Goal: Check status: Check status

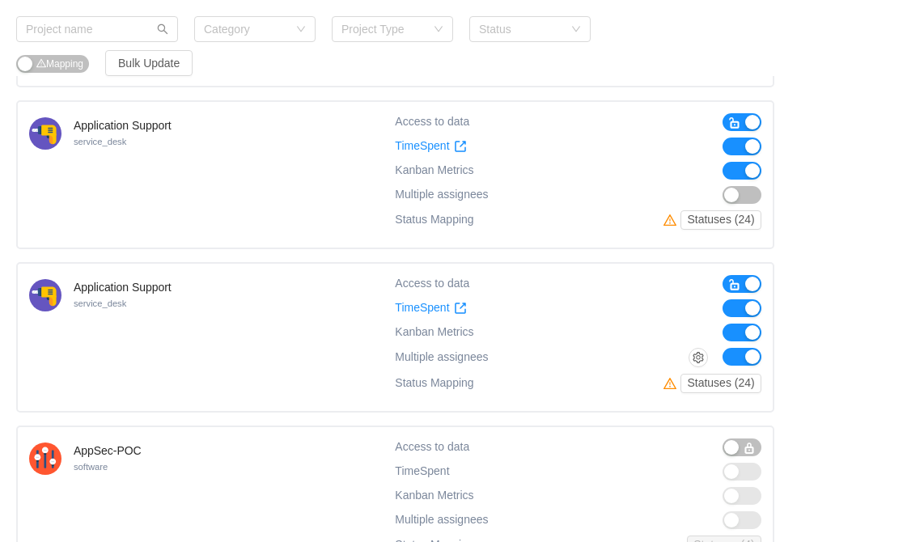
scroll to position [1356, 0]
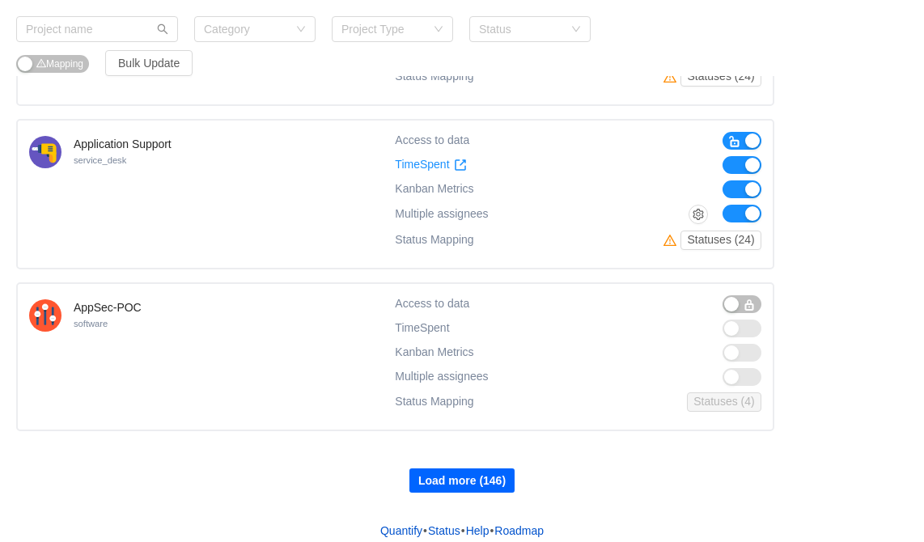
click at [480, 469] on button "Load more (146)" at bounding box center [462, 481] width 105 height 24
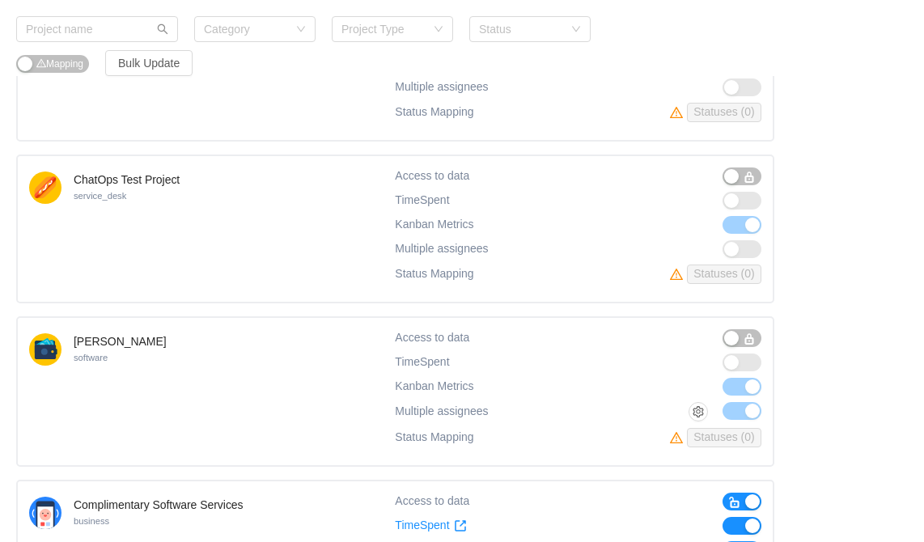
scroll to position [2969, 0]
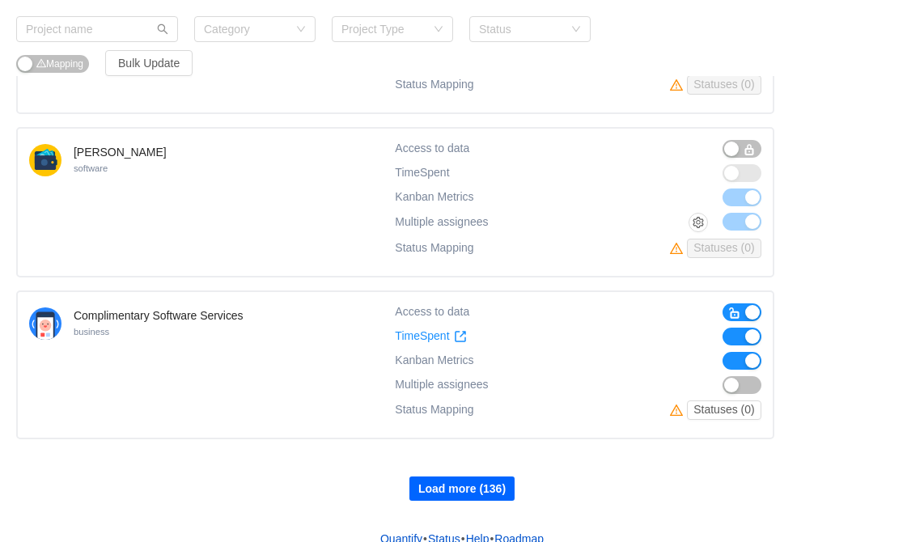
click at [468, 479] on button "Load more (136)" at bounding box center [462, 489] width 105 height 24
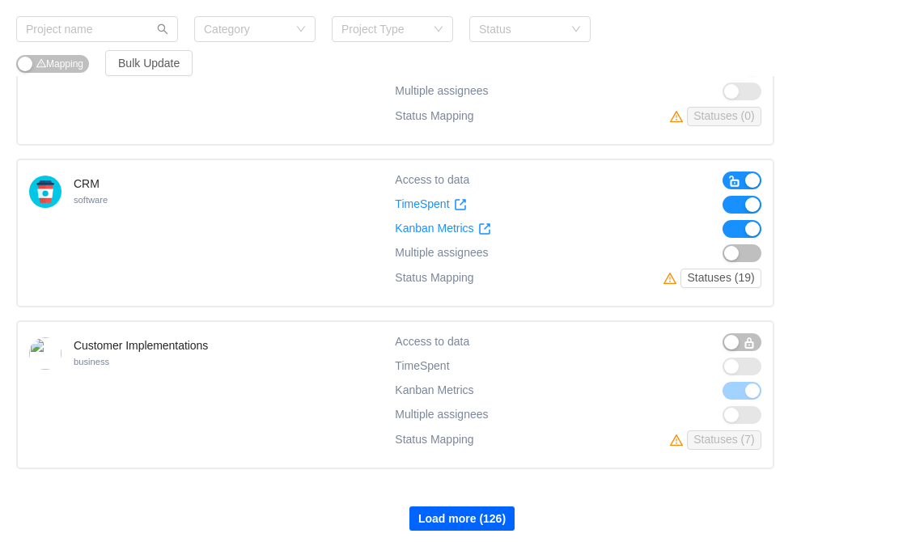
scroll to position [4580, 0]
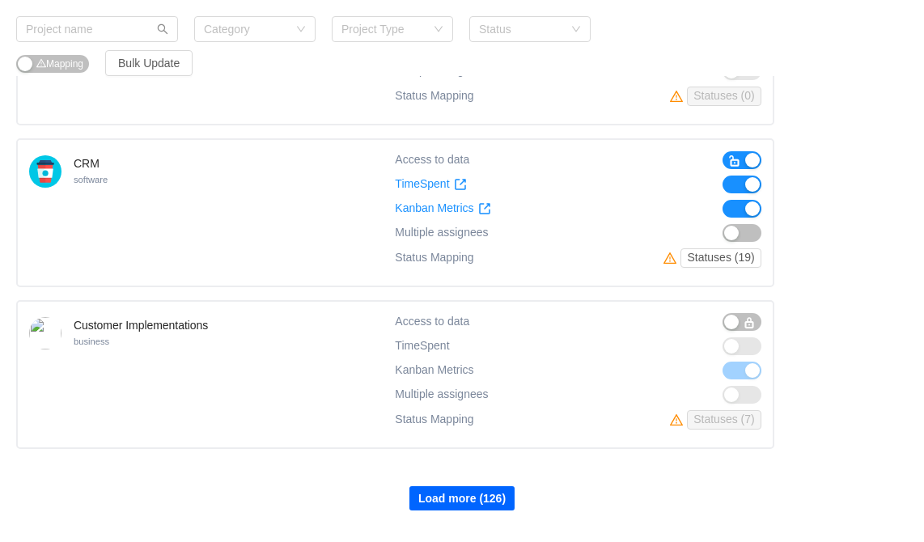
click at [475, 486] on button "Load more (126)" at bounding box center [462, 498] width 105 height 24
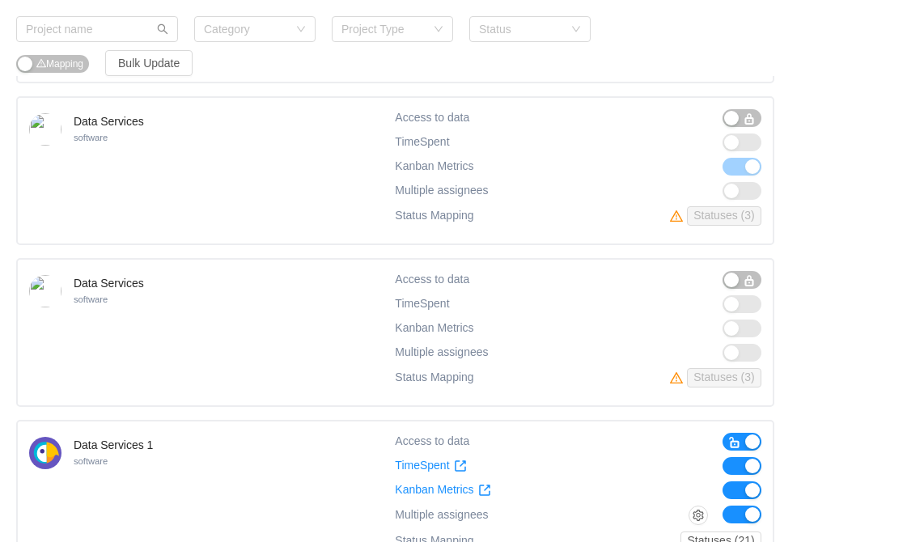
scroll to position [6194, 0]
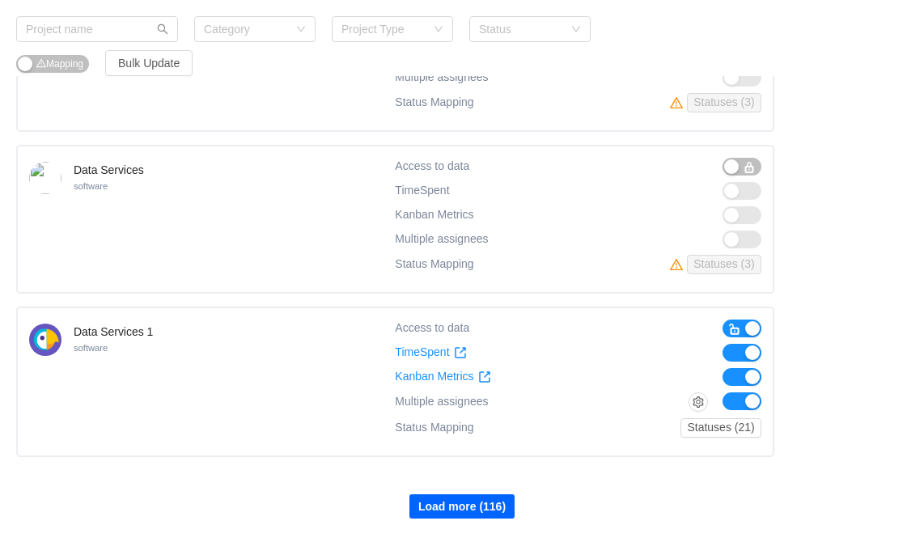
click at [483, 494] on button "Load more (116)" at bounding box center [462, 506] width 105 height 24
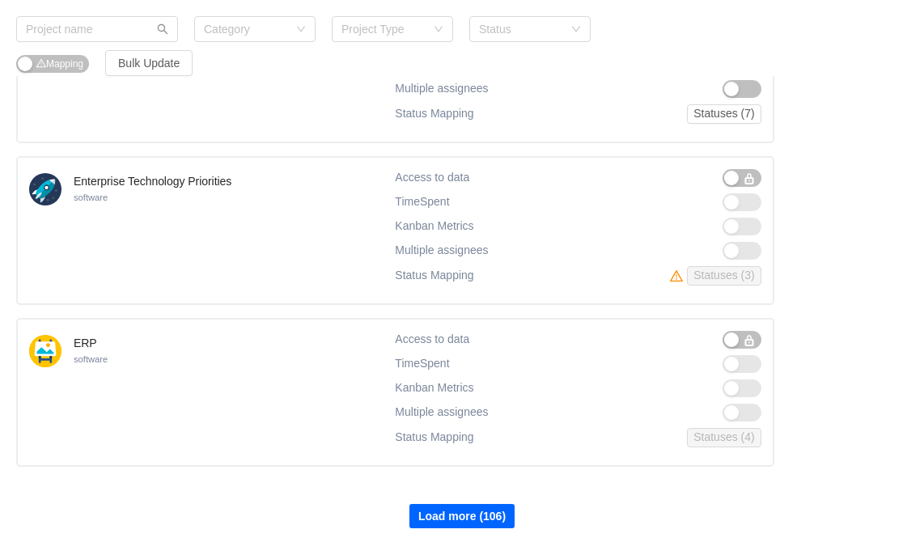
scroll to position [7806, 0]
click at [473, 504] on button "Load more (106)" at bounding box center [462, 516] width 105 height 24
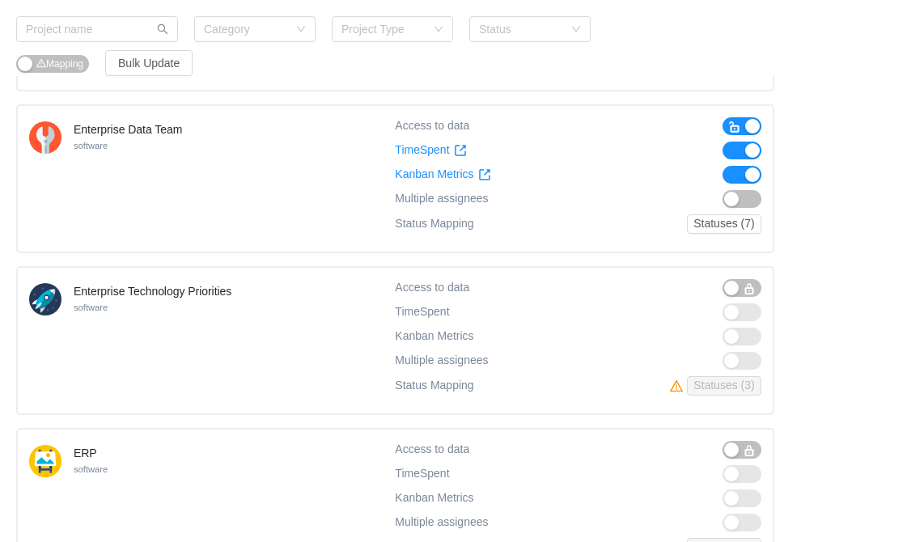
scroll to position [7695, 0]
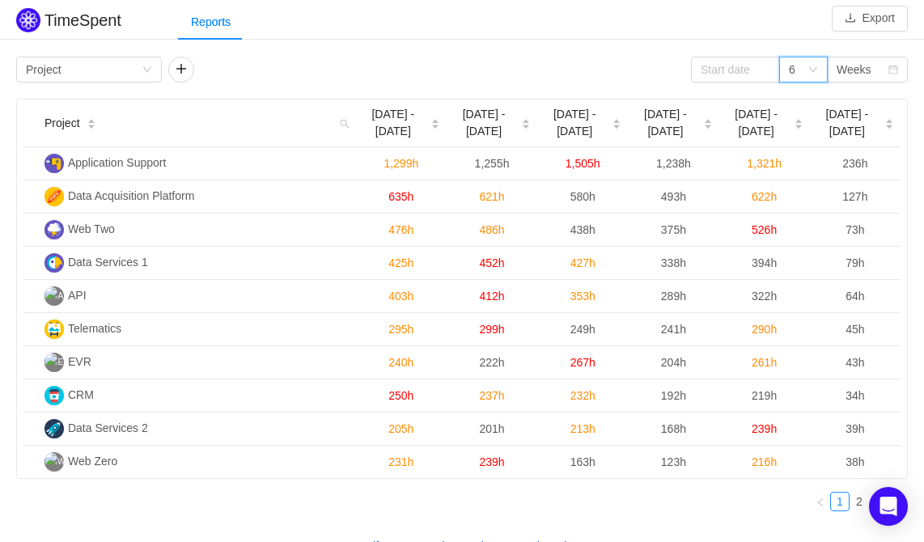
click at [813, 70] on icon "icon: down" at bounding box center [813, 70] width 10 height 10
click at [746, 67] on input at bounding box center [735, 70] width 89 height 26
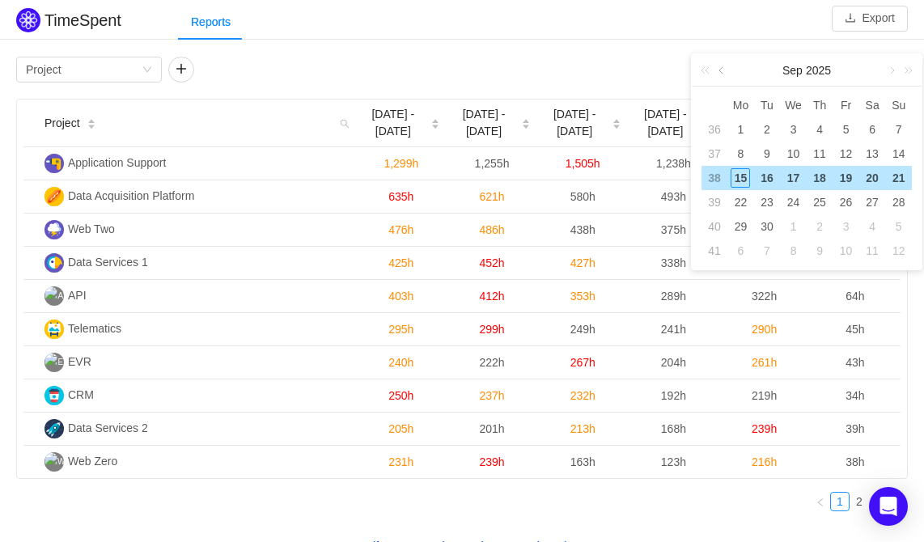
click at [719, 73] on link at bounding box center [722, 70] width 15 height 32
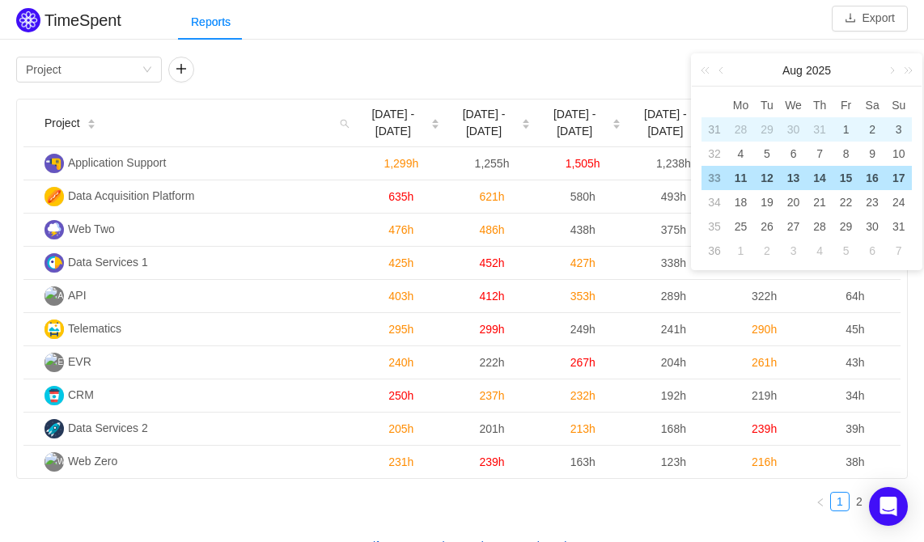
click at [846, 122] on div "1" at bounding box center [846, 129] width 19 height 19
type input "2025-08-01"
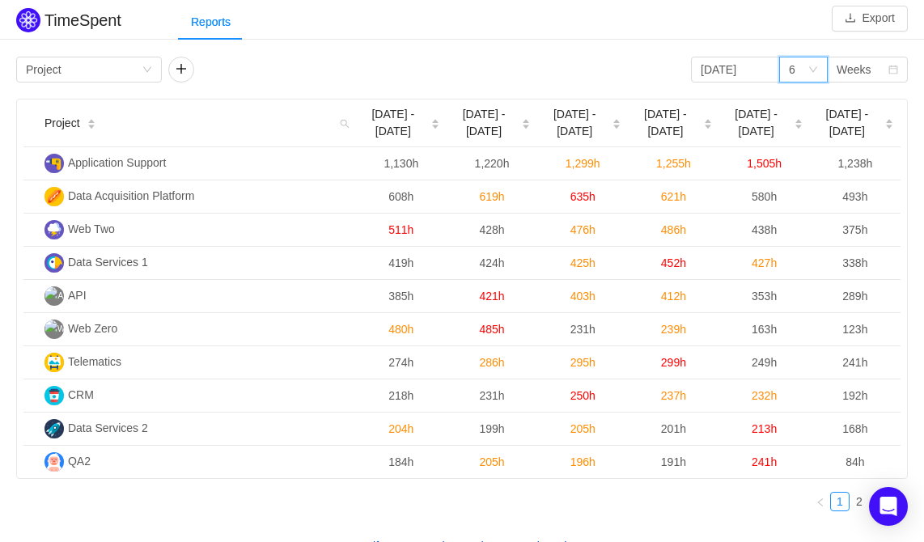
click at [817, 72] on icon "icon: down" at bounding box center [813, 70] width 10 height 10
click at [804, 103] on li "3" at bounding box center [803, 101] width 49 height 26
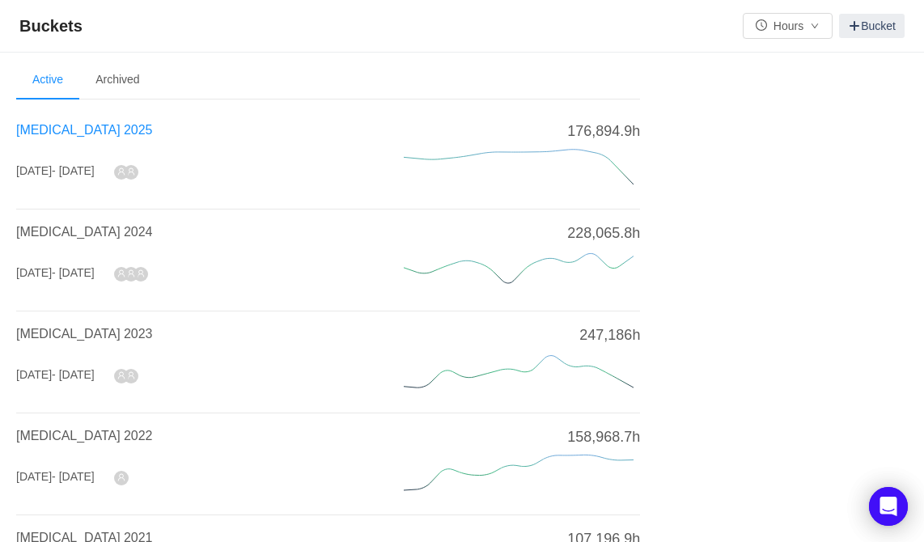
click at [45, 132] on span "[MEDICAL_DATA] 2025" at bounding box center [84, 130] width 136 height 14
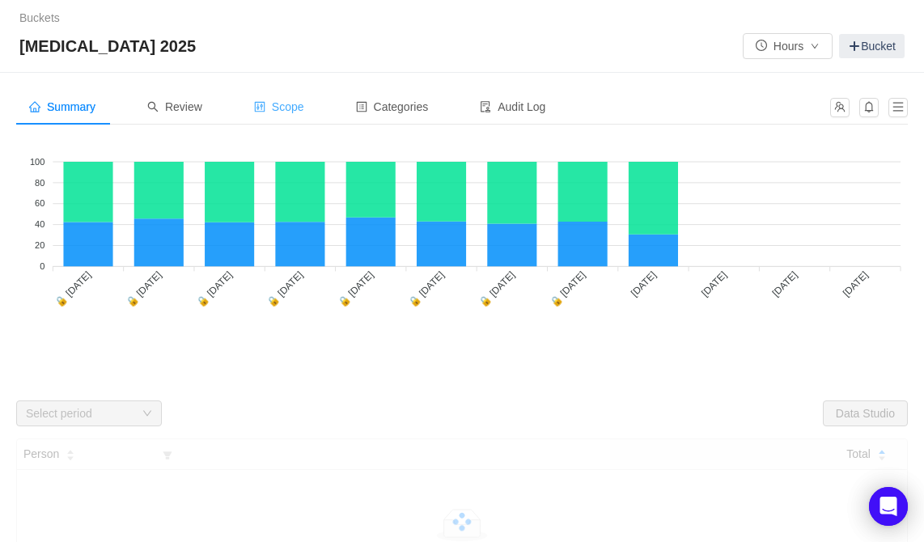
click at [293, 109] on span "Scope" at bounding box center [279, 106] width 50 height 13
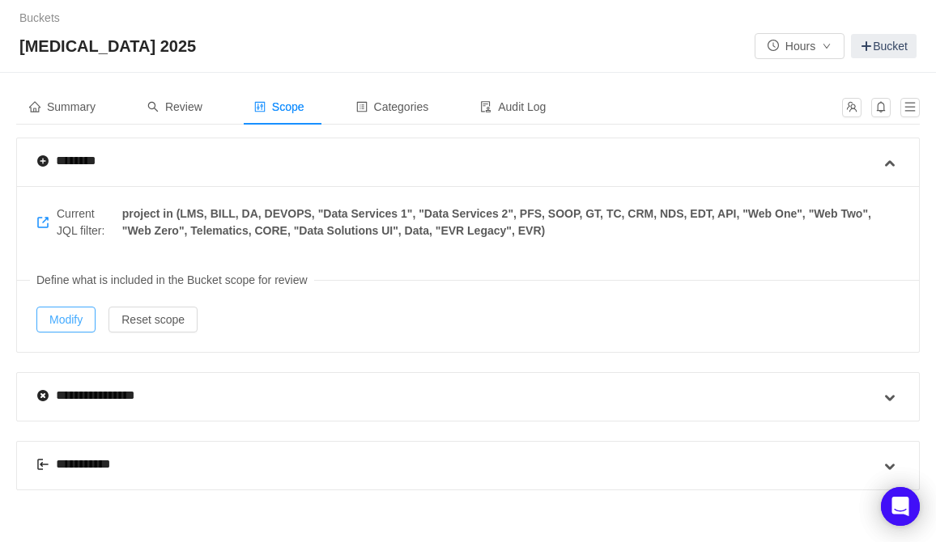
click at [62, 318] on button "Modify" at bounding box center [65, 320] width 59 height 26
click at [196, 112] on span "Review" at bounding box center [174, 106] width 55 height 13
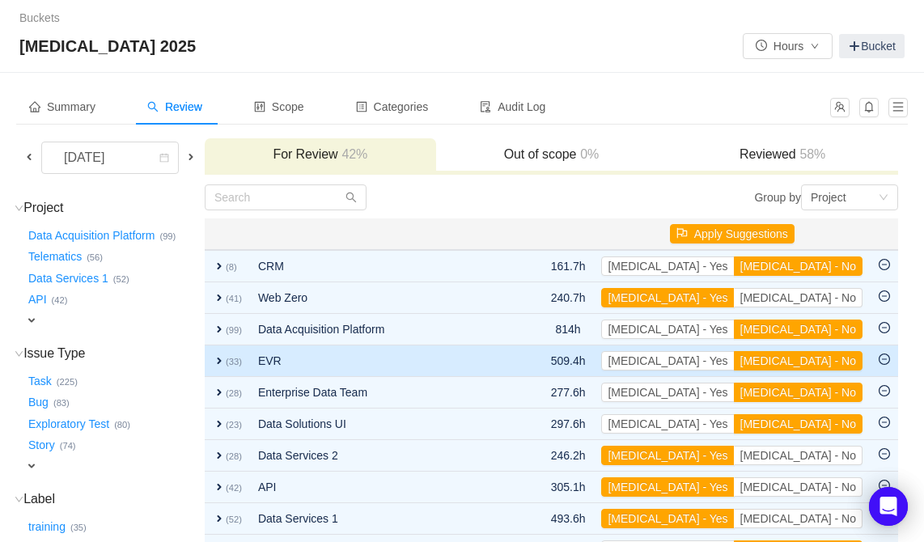
click at [226, 359] on span "expand" at bounding box center [219, 360] width 13 height 13
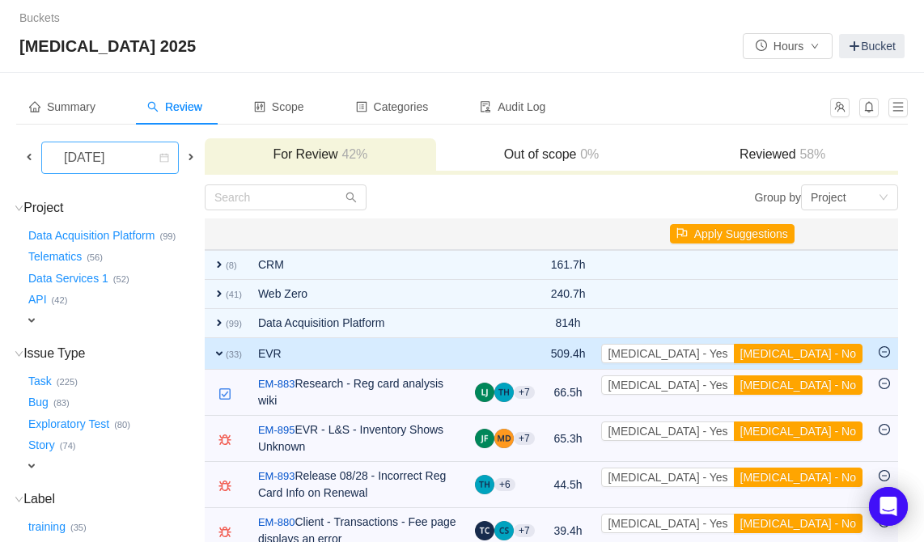
click at [121, 157] on div "September 2025" at bounding box center [86, 157] width 70 height 31
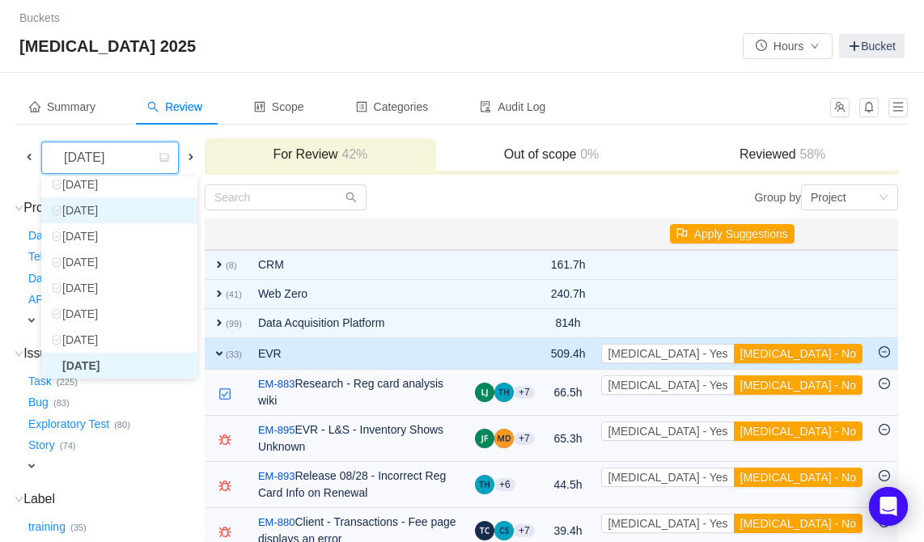
scroll to position [29, 0]
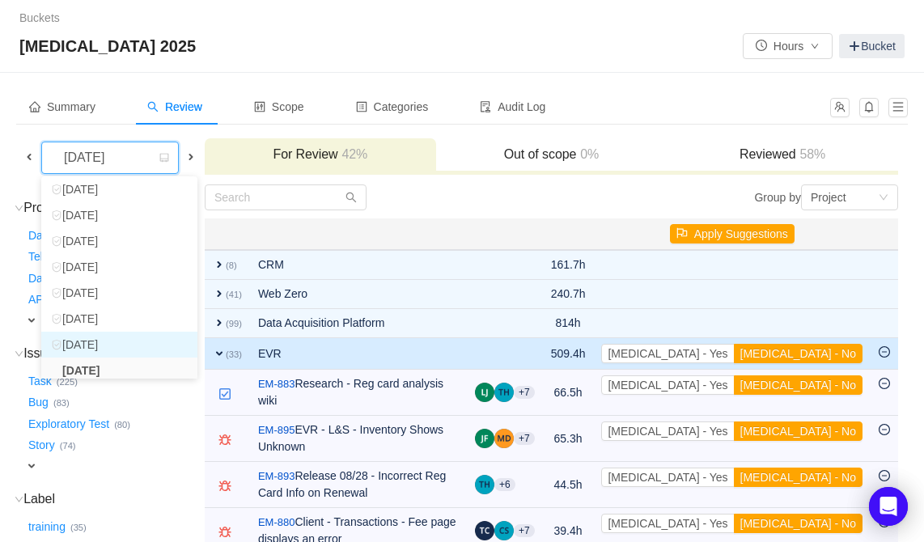
click at [110, 349] on li "August 2025" at bounding box center [119, 345] width 156 height 26
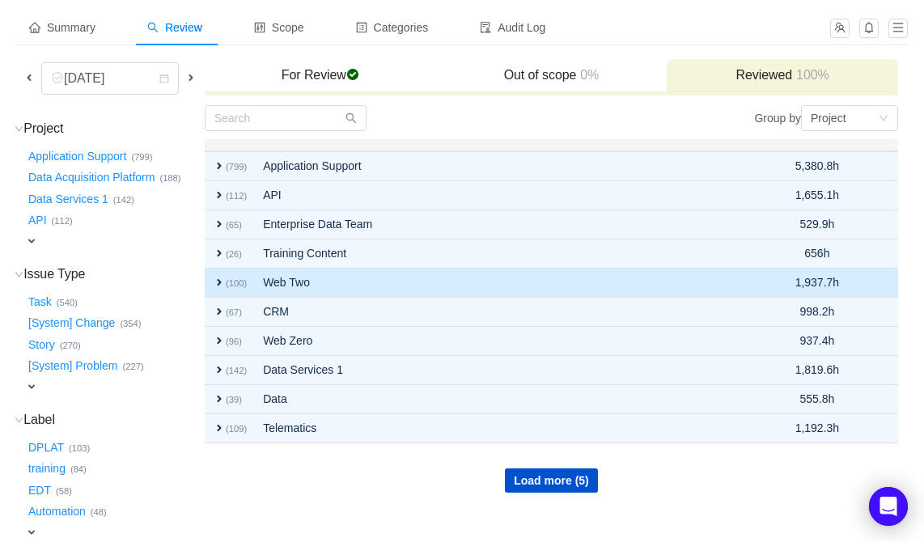
scroll to position [79, 0]
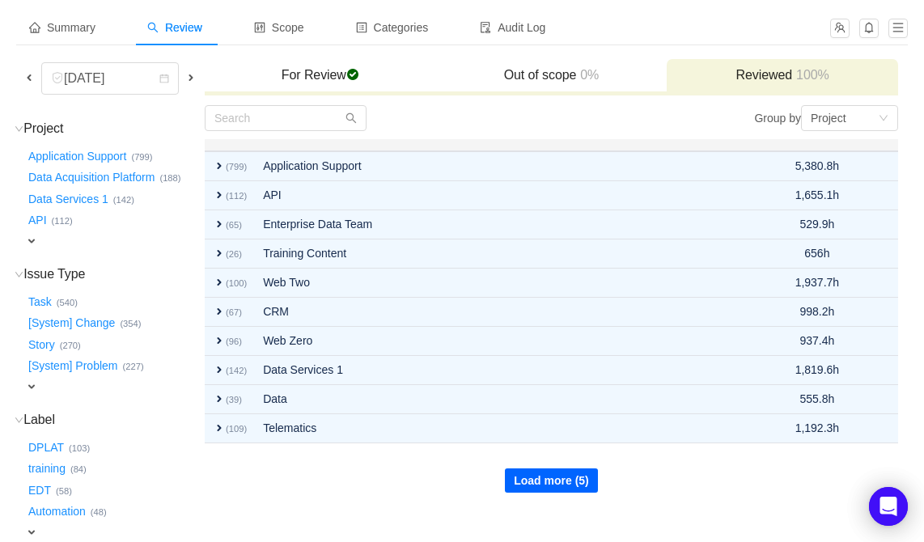
click at [520, 476] on button "Load more (5)" at bounding box center [551, 481] width 93 height 24
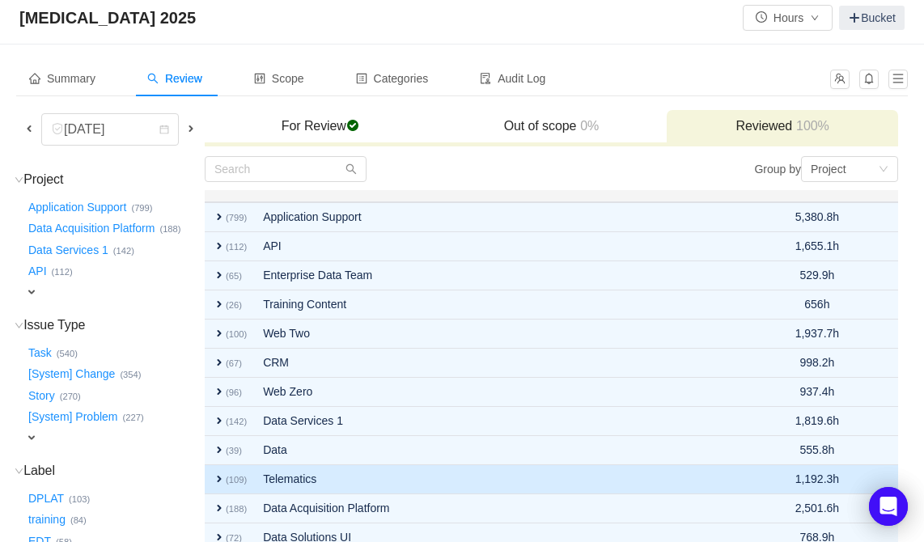
scroll to position [26, 0]
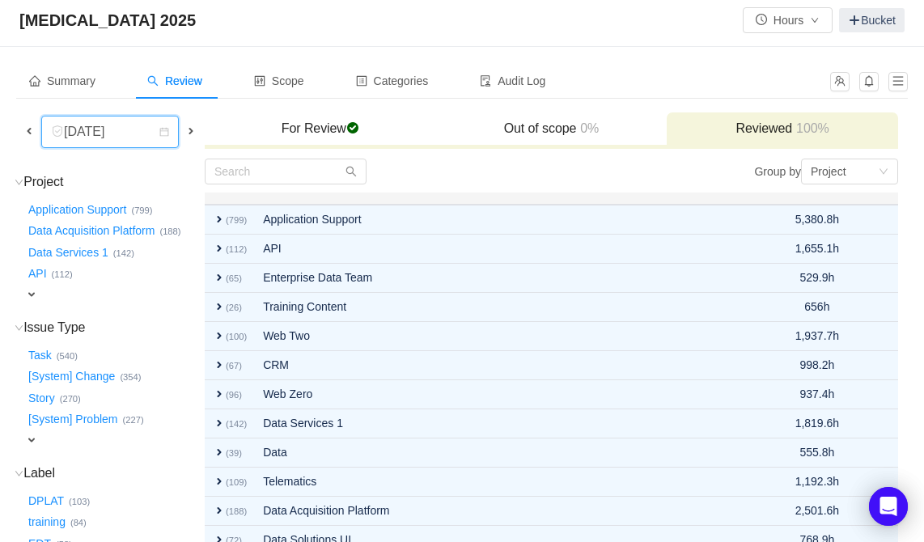
click at [84, 131] on div "August 2025" at bounding box center [86, 132] width 70 height 31
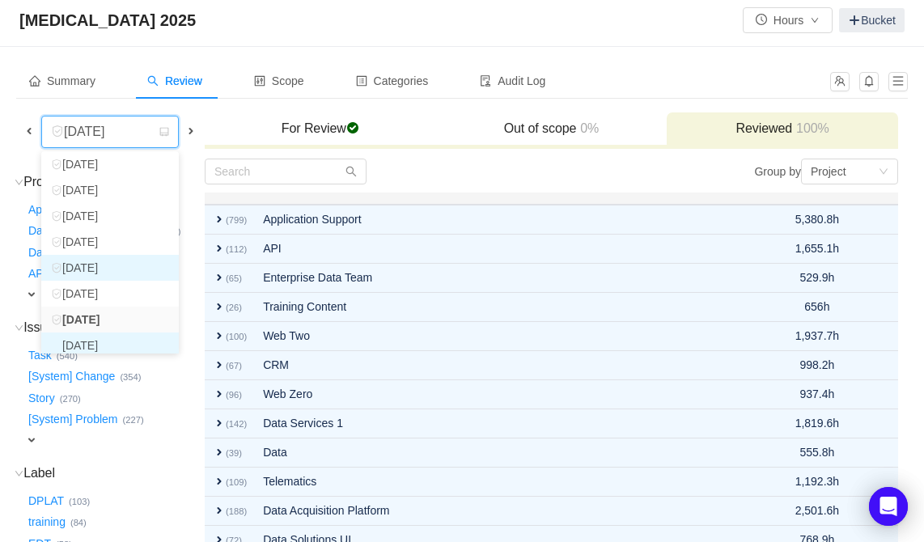
scroll to position [34, 0]
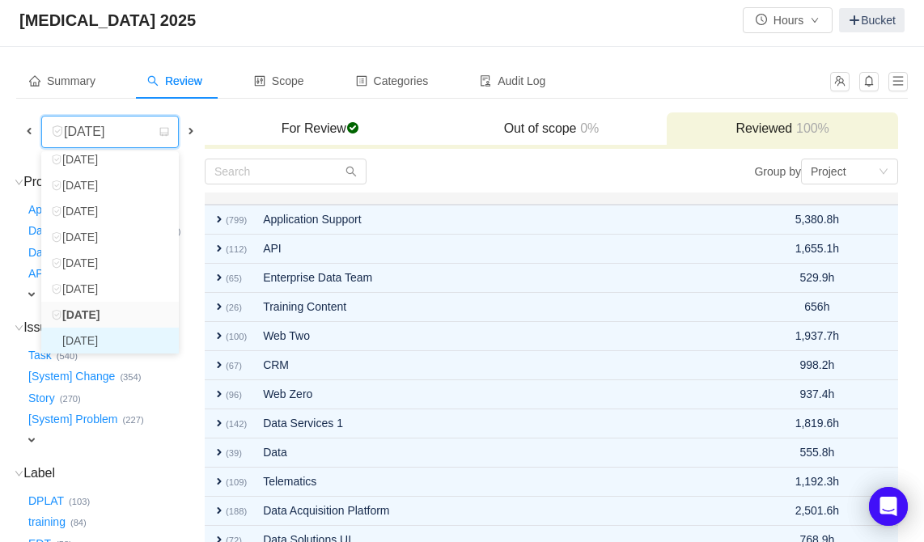
click at [96, 343] on li "September 2025" at bounding box center [110, 341] width 138 height 26
